Goal: Information Seeking & Learning: Find specific fact

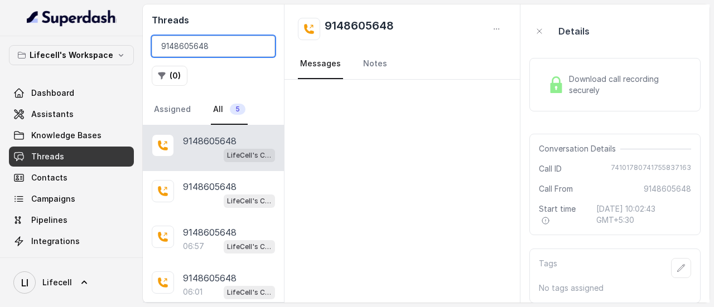
click at [210, 50] on input "9148605648" at bounding box center [213, 46] width 123 height 21
paste input "810138622"
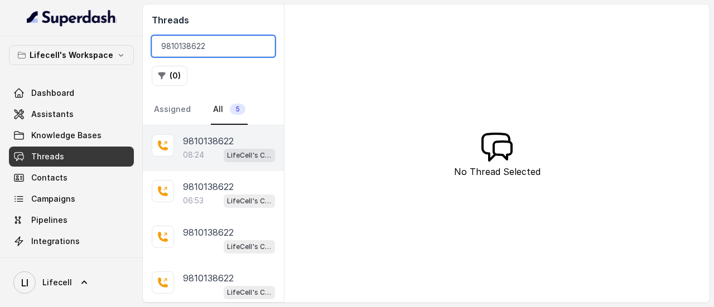
type input "9810138622"
click at [195, 151] on p "08:24" at bounding box center [193, 154] width 21 height 11
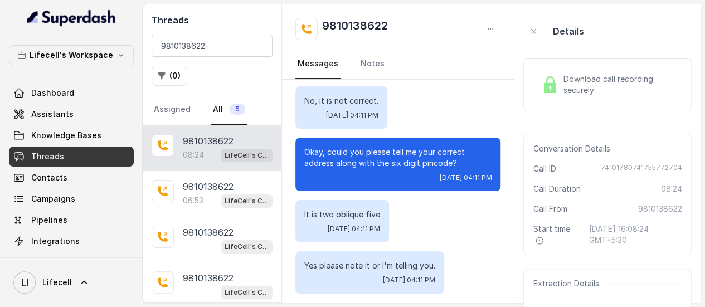
scroll to position [1648, 0]
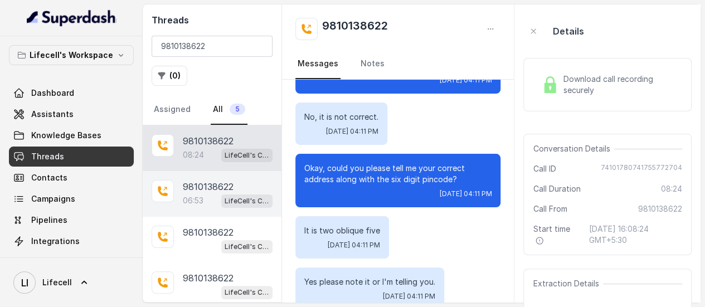
click at [199, 194] on div "06:53 LifeCell's Call Assistant" at bounding box center [228, 201] width 90 height 14
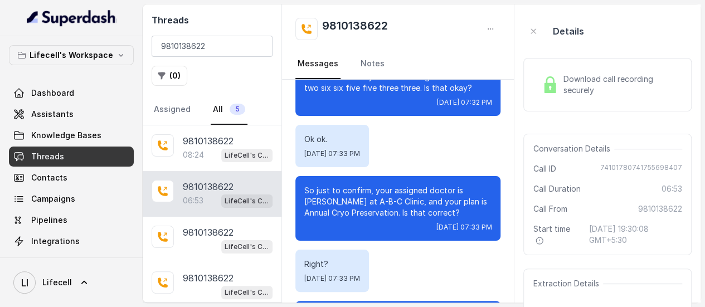
scroll to position [2123, 0]
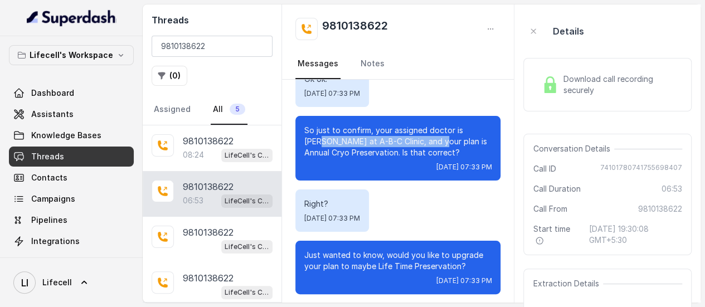
drag, startPoint x: 303, startPoint y: 127, endPoint x: 416, endPoint y: 137, distance: 113.1
click at [416, 131] on div "So just to confirm, your assigned doctor is Dr. A-l-k-a J-a-i-n at A-B-C Clinic…" at bounding box center [398, 148] width 205 height 65
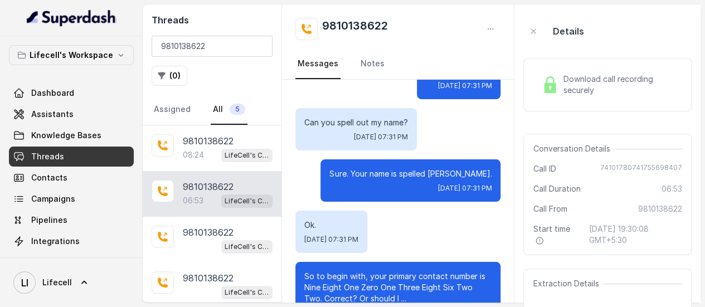
scroll to position [502, 0]
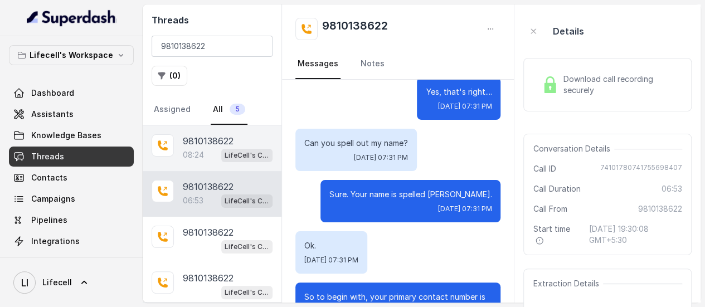
click at [194, 142] on p "9810138622" at bounding box center [208, 140] width 51 height 13
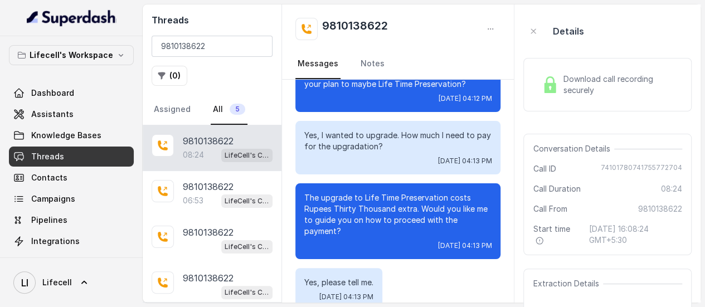
scroll to position [2454, 0]
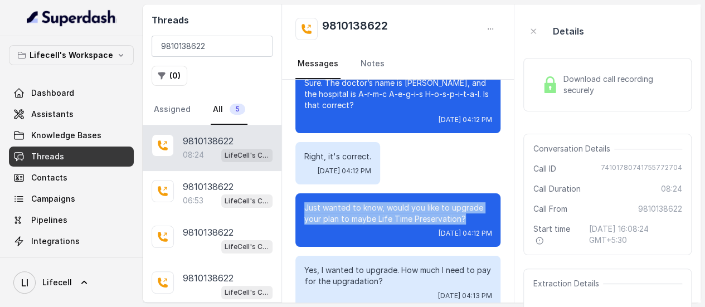
drag, startPoint x: 337, startPoint y: 221, endPoint x: 471, endPoint y: 233, distance: 133.8
click at [471, 233] on div "Just wanted to know, would you like to upgrade your plan to maybe Life Time Pre…" at bounding box center [398, 221] width 205 height 54
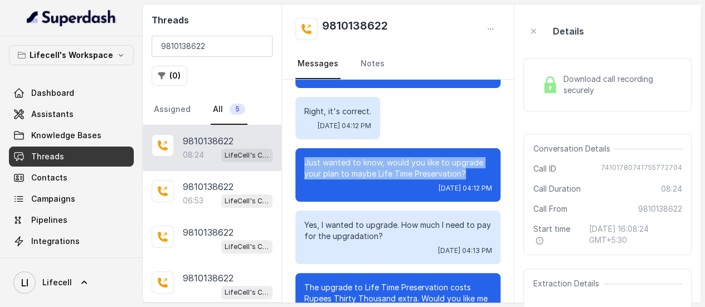
scroll to position [2510, 0]
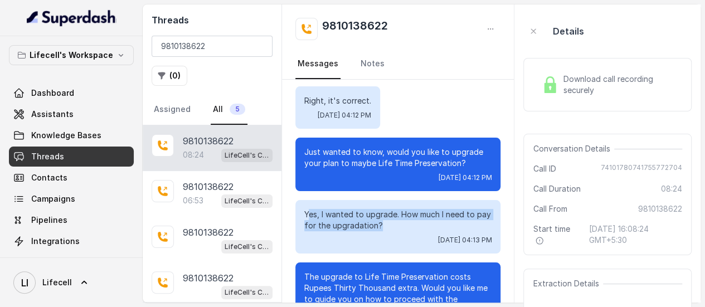
drag, startPoint x: 329, startPoint y: 228, endPoint x: 453, endPoint y: 238, distance: 124.2
click at [453, 231] on p "Yes, I wanted to upgrade. How much I need to pay for the upgradation?" at bounding box center [397, 220] width 187 height 22
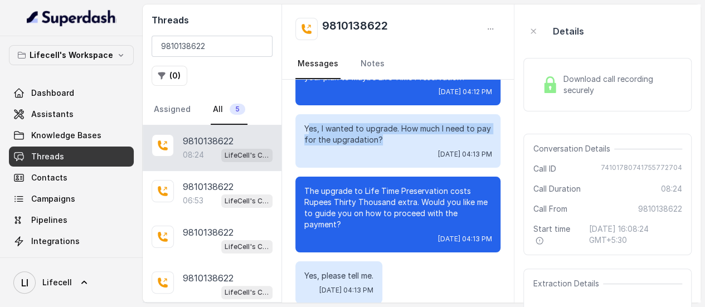
scroll to position [2621, 0]
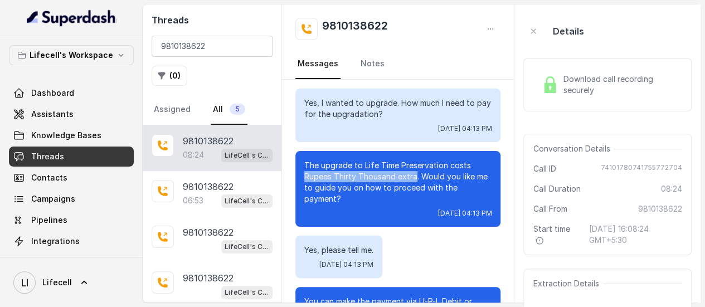
drag, startPoint x: 304, startPoint y: 187, endPoint x: 417, endPoint y: 186, distance: 112.7
click at [417, 186] on p "The upgrade to Life Time Preservation costs Rupees Thirty Thousand extra. Would…" at bounding box center [397, 182] width 187 height 45
click at [377, 217] on div "The upgrade to Life Time Preservation costs Rupees Thirty Thousand extra. Would…" at bounding box center [398, 189] width 205 height 76
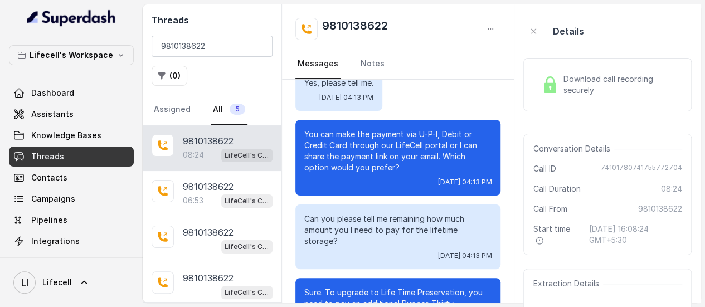
scroll to position [2677, 0]
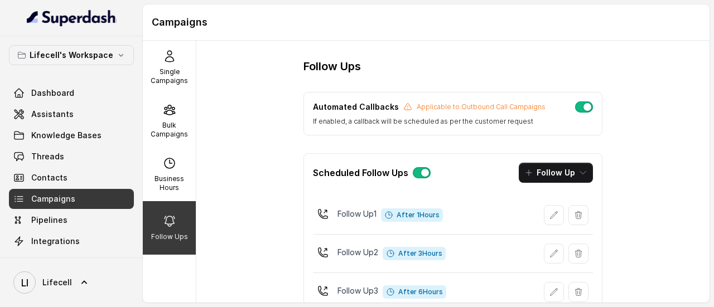
scroll to position [75, 0]
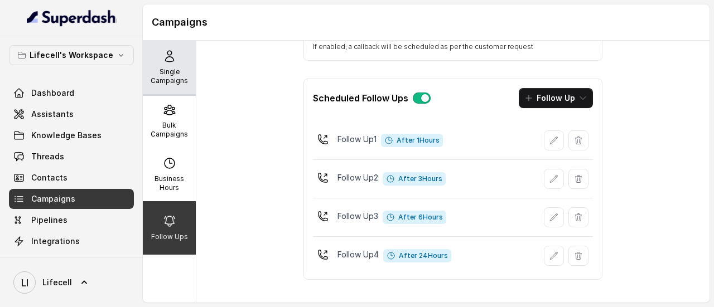
click at [168, 78] on p "Single Campaigns" at bounding box center [169, 76] width 44 height 18
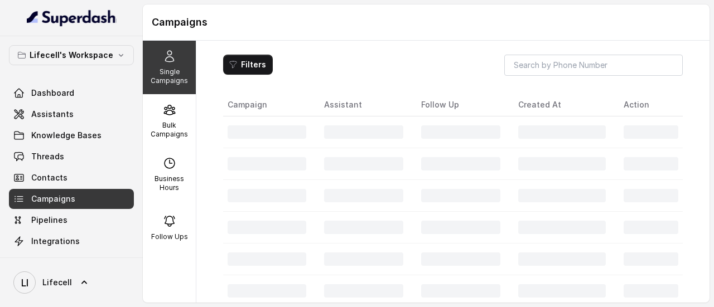
scroll to position [31, 0]
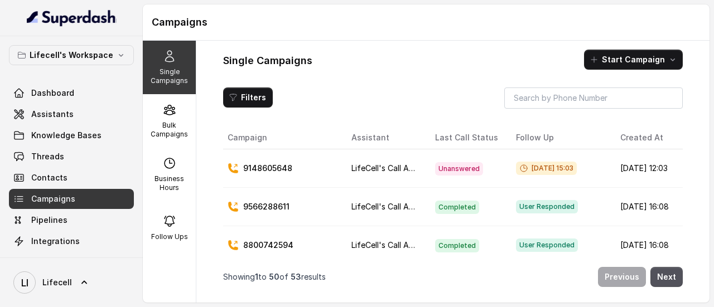
click at [538, 69] on div "Single Campaigns Start Campaign" at bounding box center [453, 60] width 460 height 20
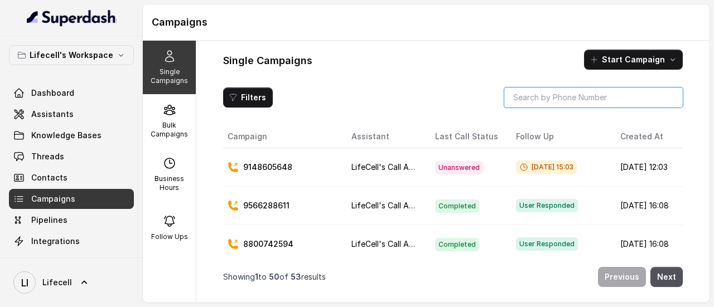
click at [545, 95] on input "search" at bounding box center [593, 98] width 178 height 20
paste input "9168187545"
click at [545, 95] on input "9168187545" at bounding box center [593, 98] width 178 height 20
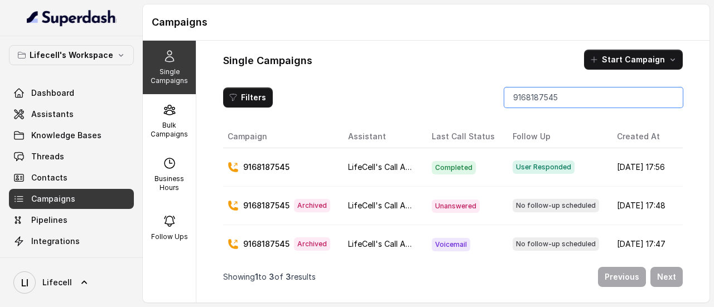
type input "9168187545"
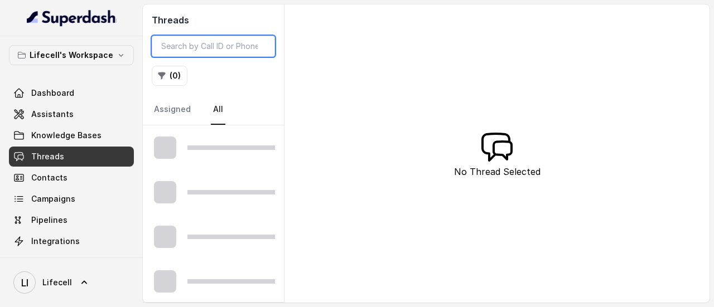
click at [233, 49] on input "search" at bounding box center [213, 46] width 123 height 21
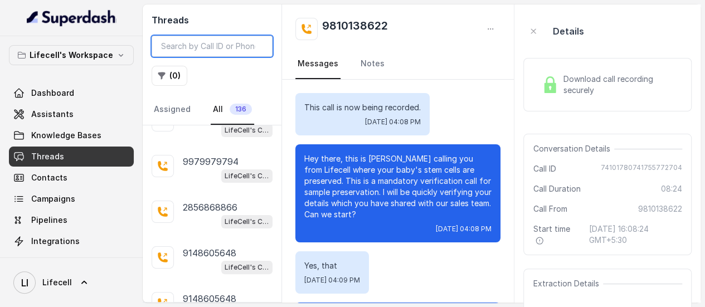
paste input "8800742594"
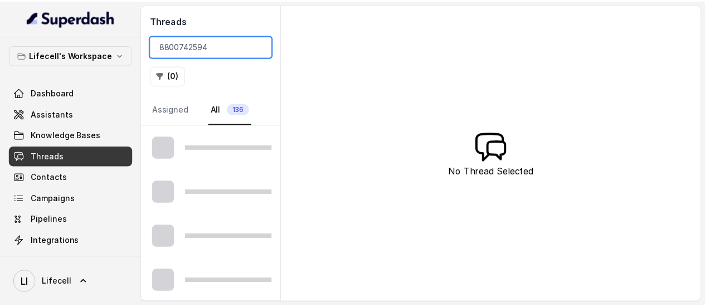
scroll to position [49, 0]
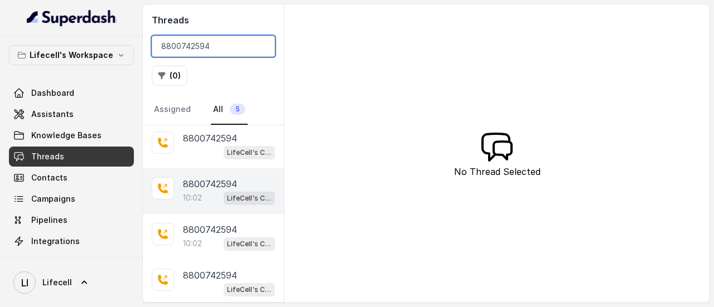
type input "8800742594"
click at [203, 192] on div "10:02 LifeCell's Call Assistant" at bounding box center [229, 198] width 92 height 14
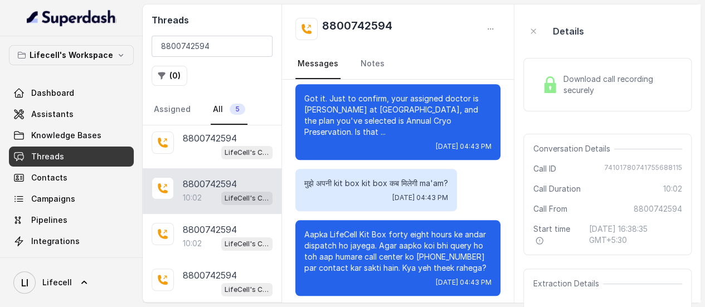
scroll to position [2565, 0]
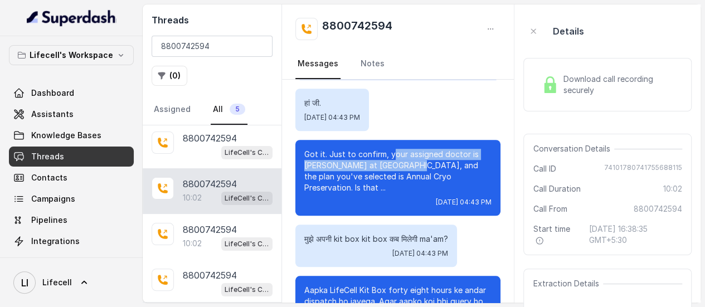
drag, startPoint x: 393, startPoint y: 176, endPoint x: 399, endPoint y: 190, distance: 16.0
click at [399, 191] on p "Got it. Just to confirm, your assigned doctor is [PERSON_NAME] at [GEOGRAPHIC_D…" at bounding box center [397, 171] width 187 height 45
click at [366, 187] on p "Got it. Just to confirm, your assigned doctor is [PERSON_NAME] at [GEOGRAPHIC_D…" at bounding box center [397, 171] width 187 height 45
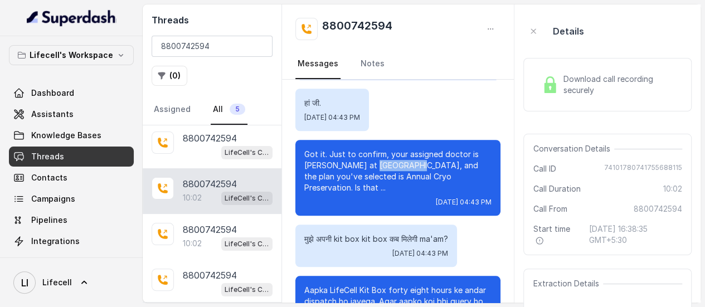
drag, startPoint x: 361, startPoint y: 188, endPoint x: 400, endPoint y: 188, distance: 39.0
click at [400, 188] on p "Got it. Just to confirm, your assigned doctor is [PERSON_NAME] at [GEOGRAPHIC_D…" at bounding box center [397, 171] width 187 height 45
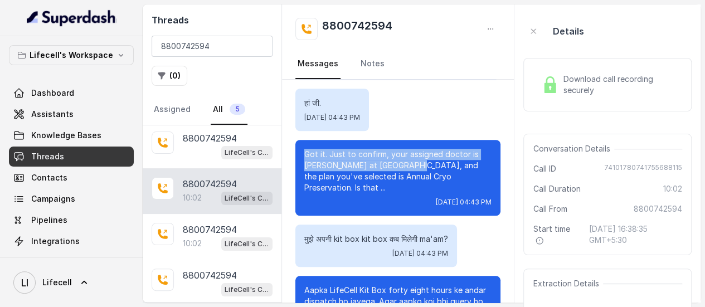
drag, startPoint x: 304, startPoint y: 177, endPoint x: 400, endPoint y: 187, distance: 95.9
click at [400, 187] on p "Got it. Just to confirm, your assigned doctor is [PERSON_NAME] at [GEOGRAPHIC_D…" at bounding box center [397, 171] width 187 height 45
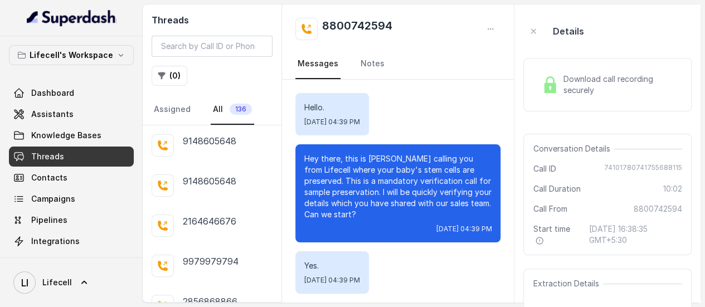
scroll to position [5648, 0]
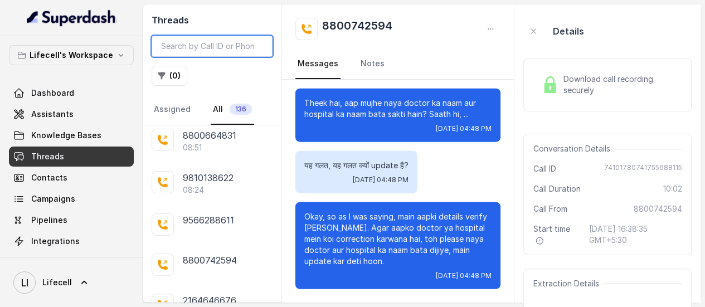
click at [220, 42] on input "search" at bounding box center [212, 46] width 121 height 21
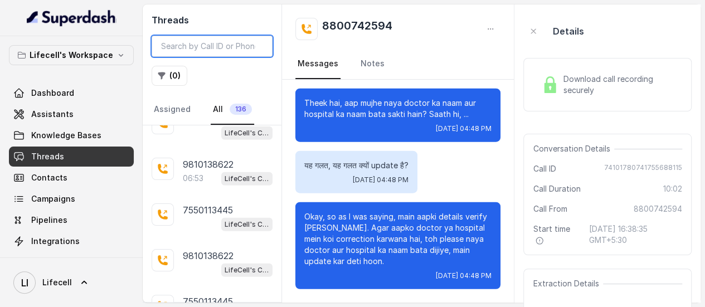
paste input "8800664831"
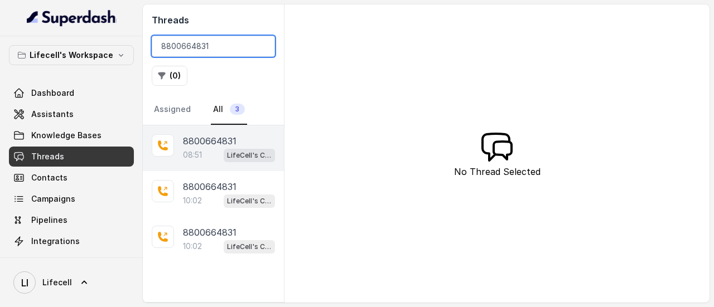
type input "8800664831"
drag, startPoint x: 206, startPoint y: 149, endPoint x: 213, endPoint y: 152, distance: 7.2
click at [207, 149] on div "08:51 LifeCell's Call Assistant" at bounding box center [229, 155] width 92 height 14
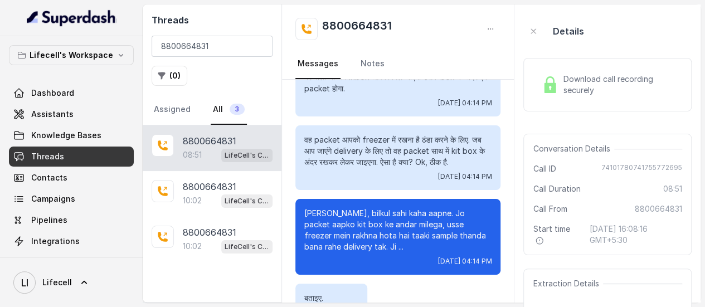
scroll to position [4050, 0]
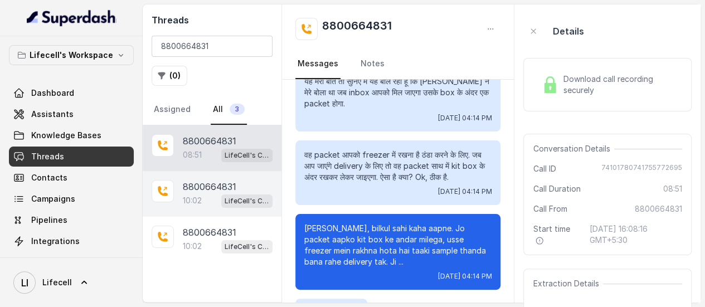
click at [191, 195] on p "10:02" at bounding box center [192, 200] width 19 height 11
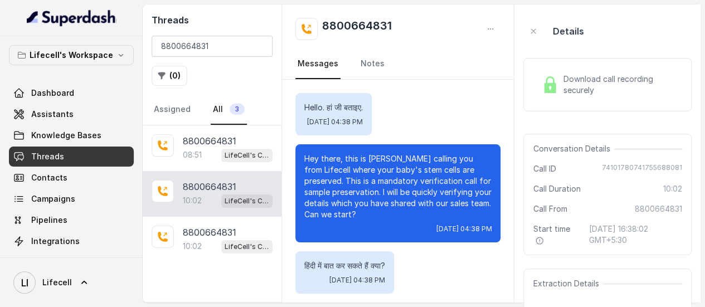
scroll to position [6125, 0]
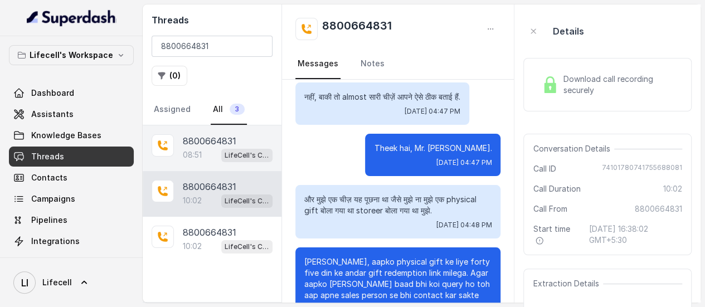
click at [195, 148] on div "08:51 LifeCell's Call Assistant" at bounding box center [228, 155] width 90 height 14
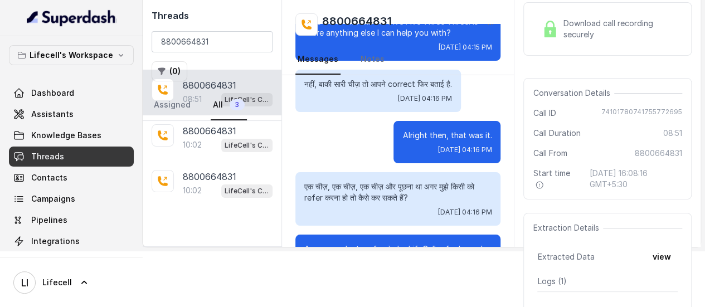
scroll to position [4775, 0]
